Goal: Navigation & Orientation: Find specific page/section

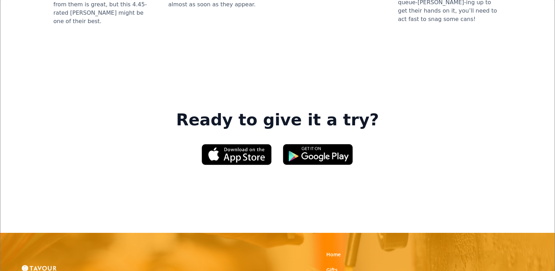
scroll to position [1050, 0]
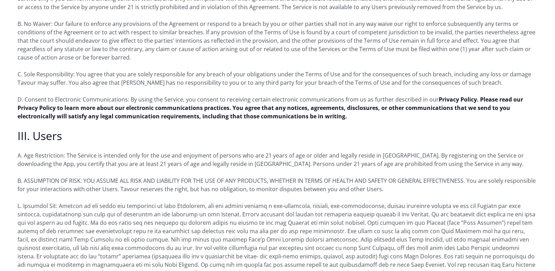
scroll to position [490, 0]
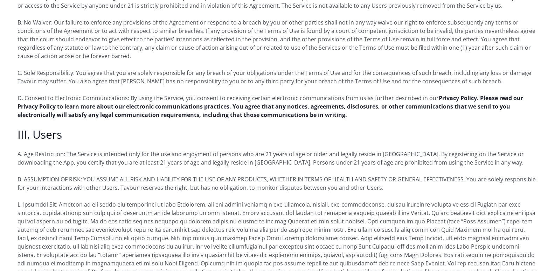
click at [155, 109] on strong "Privacy Policy. Please read our Privacy Policy to learn more about our electron…" at bounding box center [271, 106] width 506 height 25
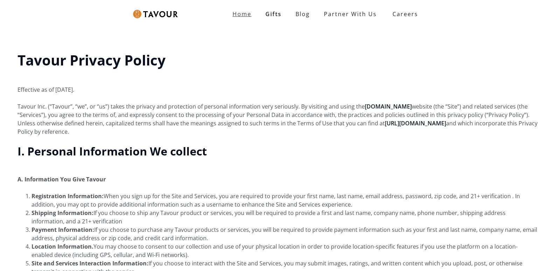
click at [250, 9] on link "Home" at bounding box center [241, 14] width 33 height 14
